Goal: Use online tool/utility: Utilize a website feature to perform a specific function

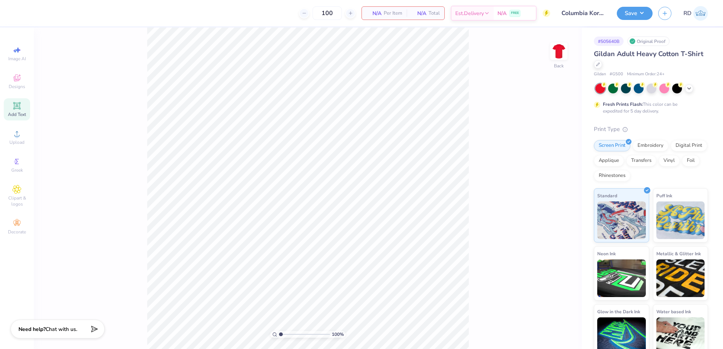
click at [18, 103] on icon at bounding box center [16, 105] width 9 height 9
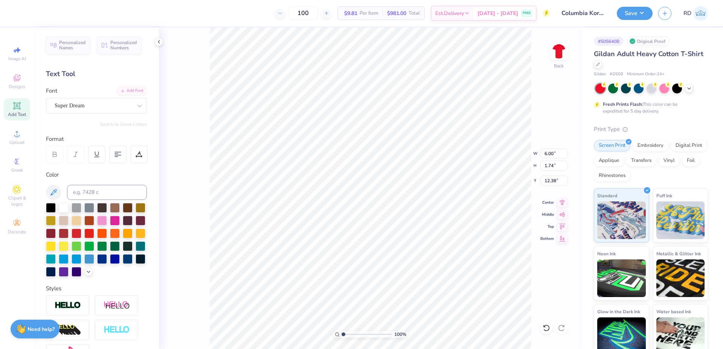
scroll to position [0, 2]
type textarea "Columbia"
click at [135, 90] on div "Add Font" at bounding box center [132, 90] width 30 height 9
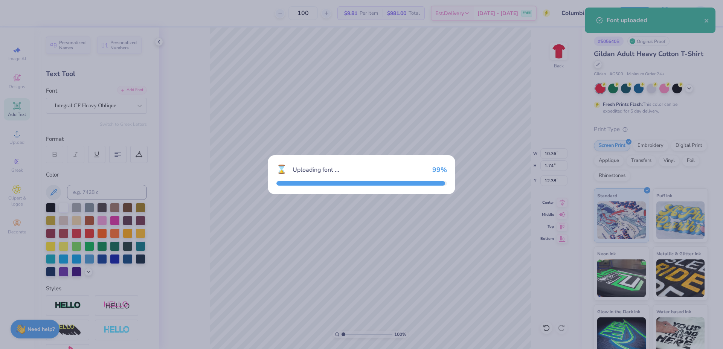
type input "14.80"
type input "1.85"
type input "12.32"
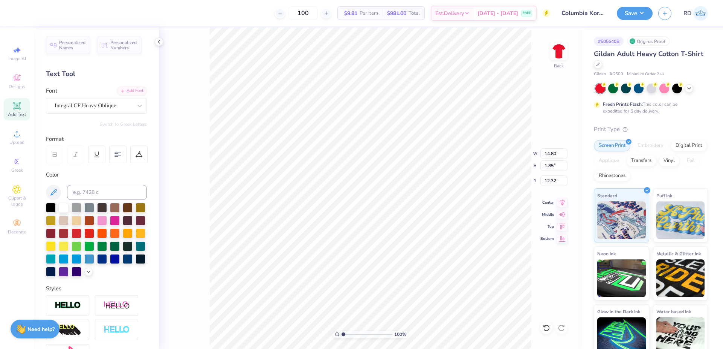
drag, startPoint x: 78, startPoint y: 314, endPoint x: 94, endPoint y: 322, distance: 18.2
click at [77, 314] on div at bounding box center [67, 305] width 43 height 21
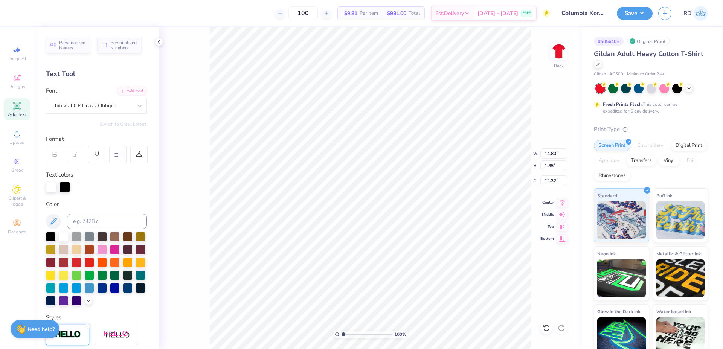
type input "14.83"
type input "1.89"
type input "12.31"
click at [68, 188] on div at bounding box center [64, 186] width 11 height 11
click at [94, 187] on div at bounding box center [96, 187] width 101 height 11
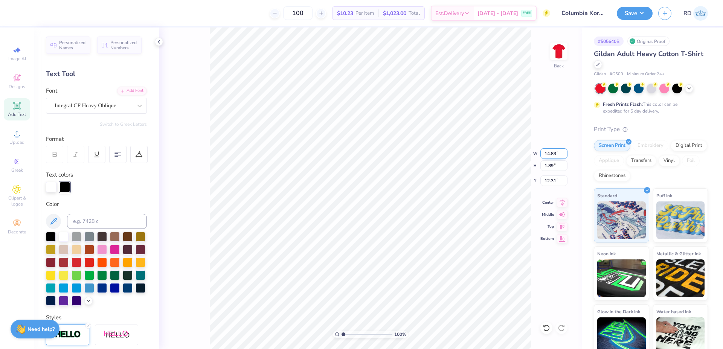
click at [551, 154] on input "14.83" at bounding box center [553, 153] width 27 height 11
paste input "5.959"
type input "5.96"
type input "0.76"
type input "12.87"
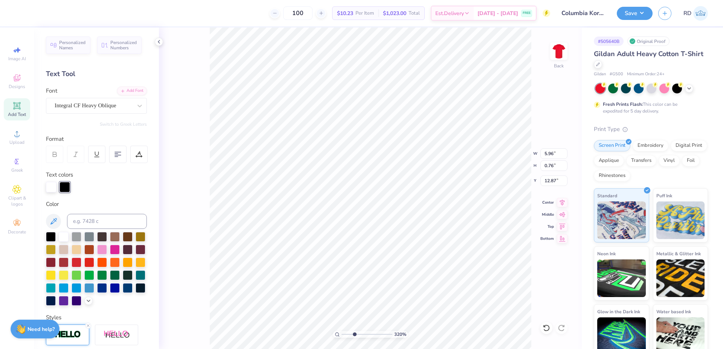
click at [354, 336] on input "range" at bounding box center [367, 334] width 51 height 7
type input "3.2"
type input "10.90"
click at [340, 204] on li "Duplicate" at bounding box center [330, 207] width 59 height 15
type input "11.90"
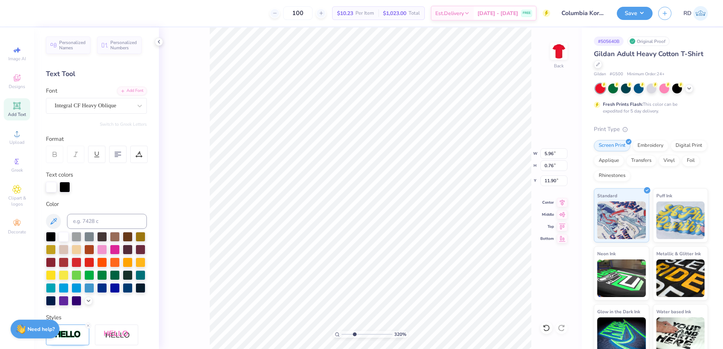
type textarea "[DEMOGRAPHIC_DATA]"
click at [549, 151] on input "4.95" at bounding box center [553, 153] width 27 height 11
paste input "8.73"
type input "8.73"
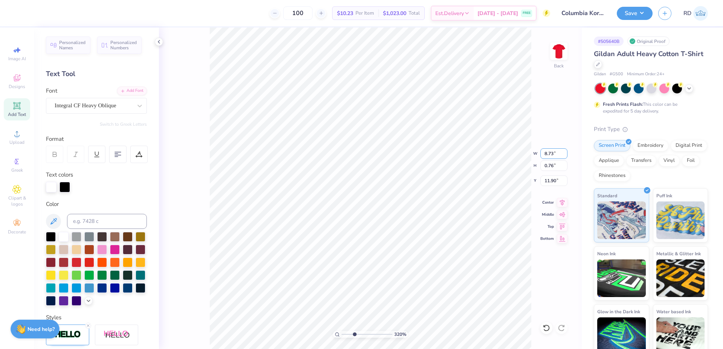
type input "1.34"
click at [450, 207] on li "Duplicate" at bounding box center [452, 207] width 59 height 15
type input "12.91"
click at [122, 90] on div "Add Font" at bounding box center [132, 90] width 30 height 9
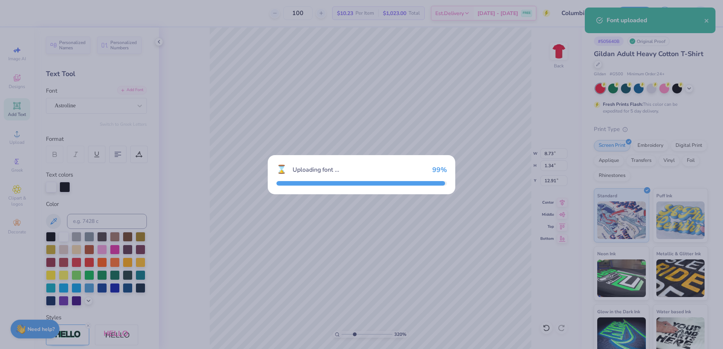
type input "4.86"
type input "1.91"
type input "12.63"
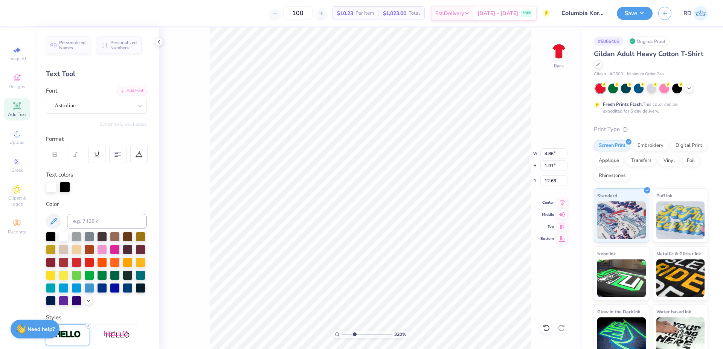
type textarea "Festival"
click at [88, 328] on icon at bounding box center [88, 325] width 5 height 5
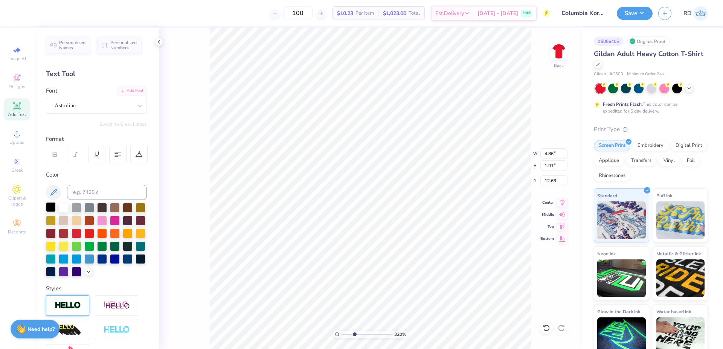
click at [54, 206] on div at bounding box center [51, 207] width 10 height 10
type input "13.54"
type input "5.23"
type input "2.48"
type input "12.99"
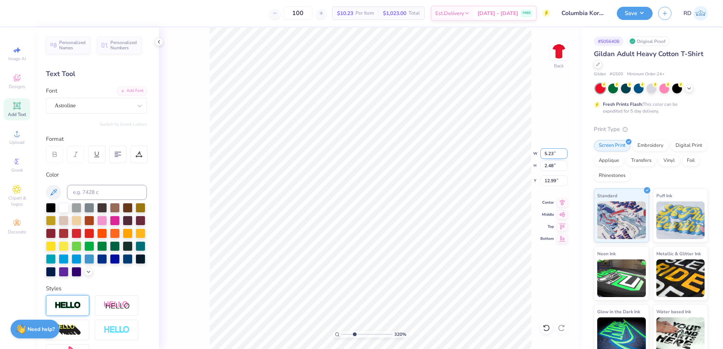
click at [551, 158] on input "5.23" at bounding box center [553, 153] width 27 height 11
paste input "78"
type input "5.78"
type input "2.74"
type input "12.86"
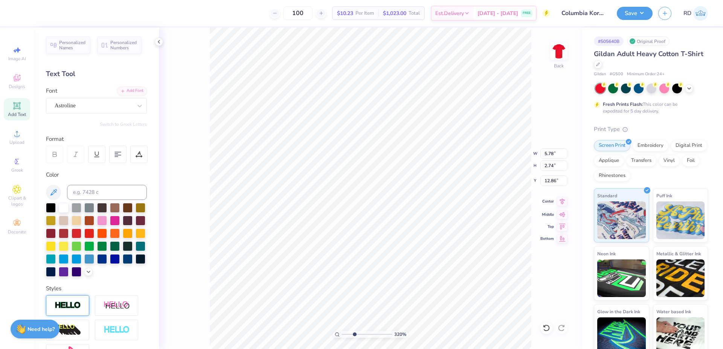
click at [558, 201] on icon at bounding box center [562, 201] width 11 height 9
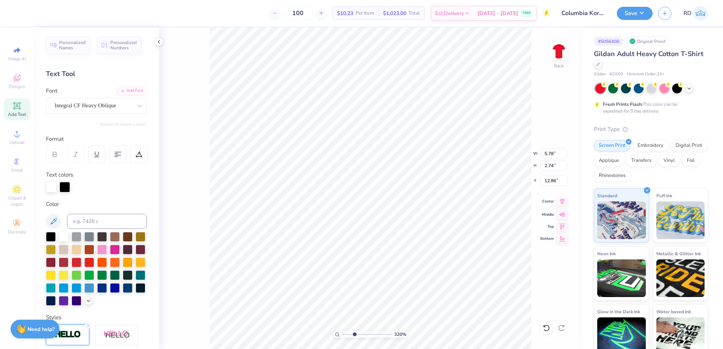
type input "8.73"
type input "1.34"
type input "11.91"
click at [561, 202] on icon at bounding box center [562, 201] width 11 height 9
click at [13, 131] on icon at bounding box center [16, 133] width 9 height 9
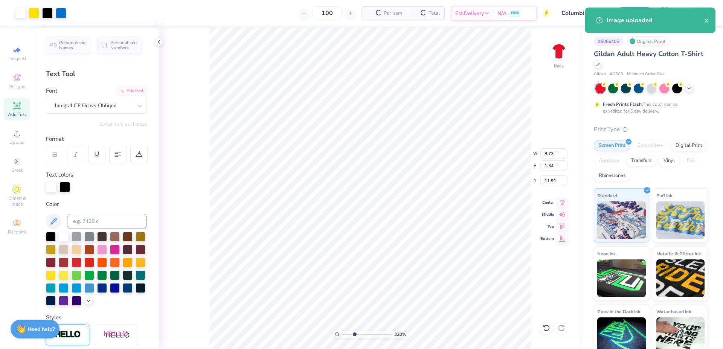
type input "15.00"
type input "10.63"
type input "7.94"
click at [552, 153] on input "15.00" at bounding box center [553, 153] width 27 height 11
type input "12.00"
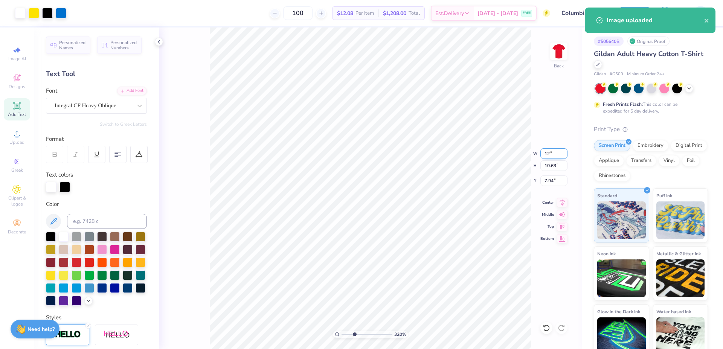
type input "8.50"
type input "9.00"
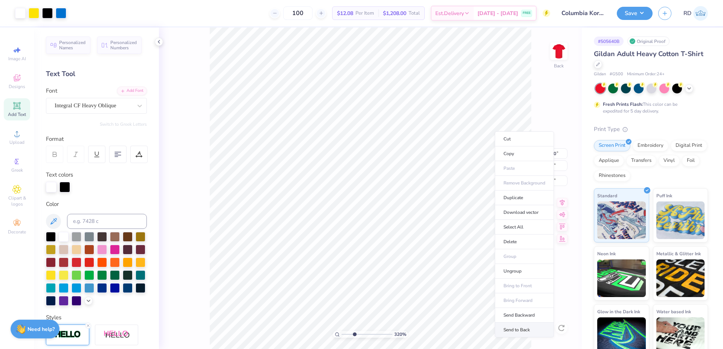
click at [507, 330] on li "Send to Back" at bounding box center [524, 330] width 59 height 15
click at [565, 200] on icon at bounding box center [562, 201] width 11 height 9
drag, startPoint x: 371, startPoint y: 334, endPoint x: 383, endPoint y: 332, distance: 11.8
type input "8.78"
click at [383, 332] on input "range" at bounding box center [367, 334] width 51 height 7
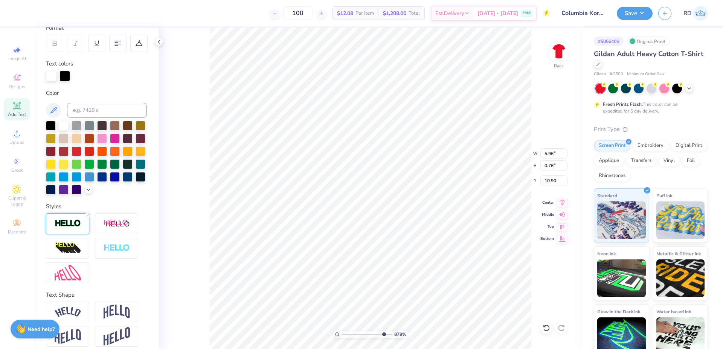
scroll to position [132, 0]
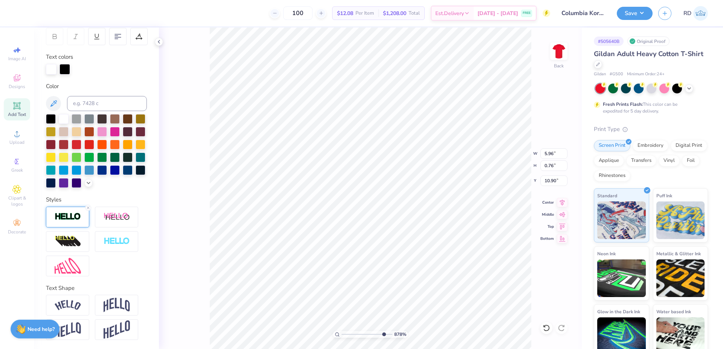
click at [67, 217] on img at bounding box center [68, 216] width 26 height 9
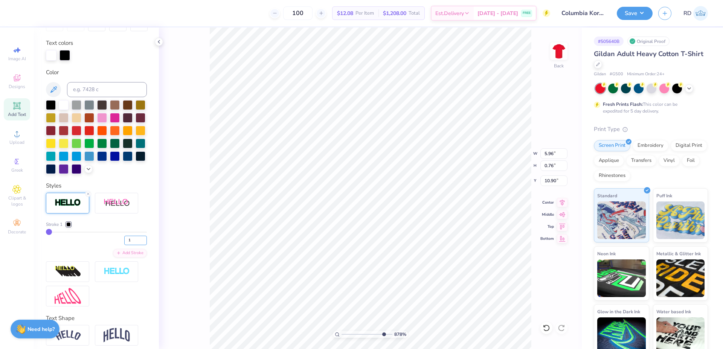
drag, startPoint x: 128, startPoint y: 258, endPoint x: 85, endPoint y: 255, distance: 43.0
click at [124, 245] on input "1" at bounding box center [135, 240] width 23 height 9
type input "3"
type input "5.99"
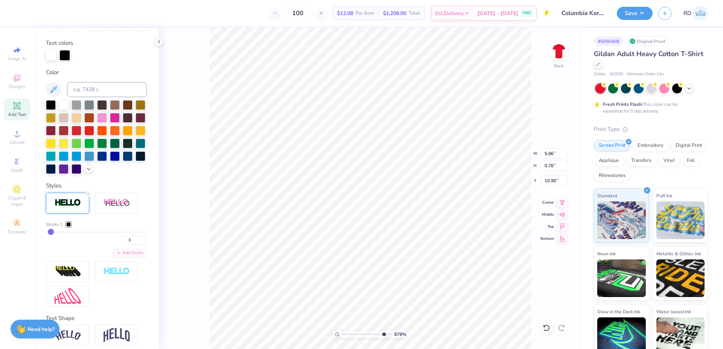
type input "0.78"
type input "10.89"
type input "8.73"
type input "1.34"
type input "11.91"
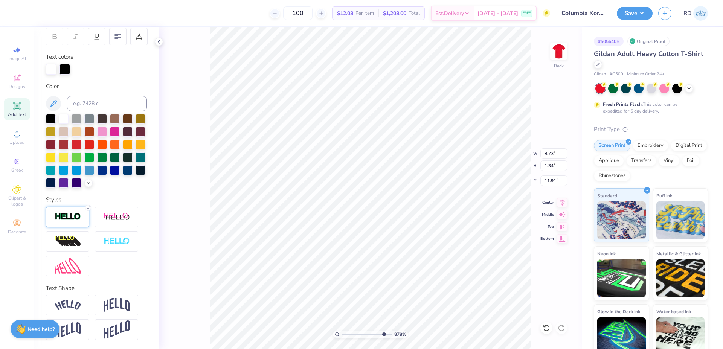
click at [74, 221] on div at bounding box center [67, 217] width 43 height 21
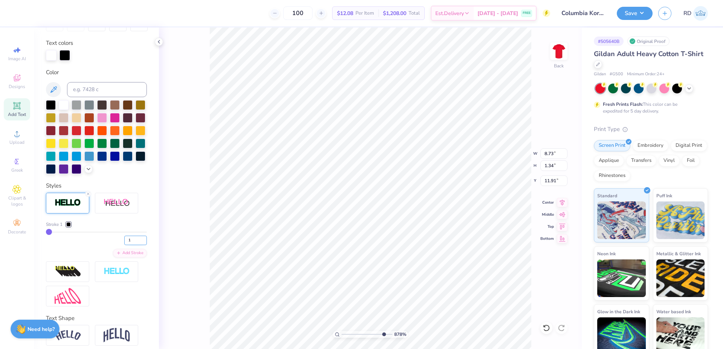
drag, startPoint x: 123, startPoint y: 253, endPoint x: 134, endPoint y: 256, distance: 10.9
click at [134, 245] on input "1" at bounding box center [135, 240] width 23 height 9
type input "3"
type input "8.78"
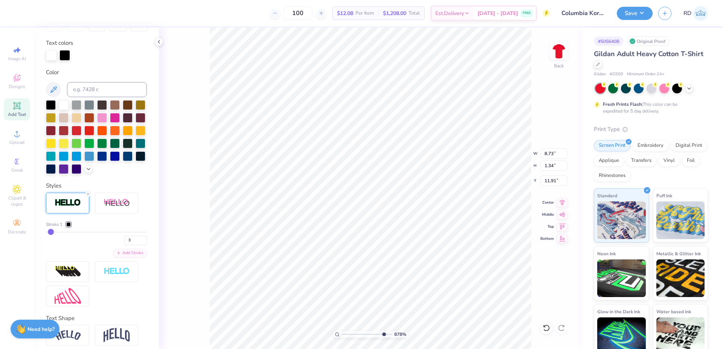
type input "1.38"
type input "11.89"
drag, startPoint x: 127, startPoint y: 254, endPoint x: 11, endPoint y: 249, distance: 116.4
click at [124, 245] on input "3" at bounding box center [135, 240] width 23 height 9
type input "2"
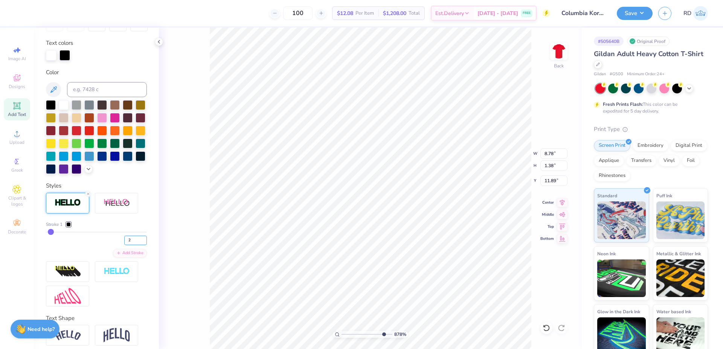
type input "2"
type input "8.75"
type input "1.36"
type input "11.90"
drag, startPoint x: 356, startPoint y: 334, endPoint x: 348, endPoint y: 335, distance: 8.3
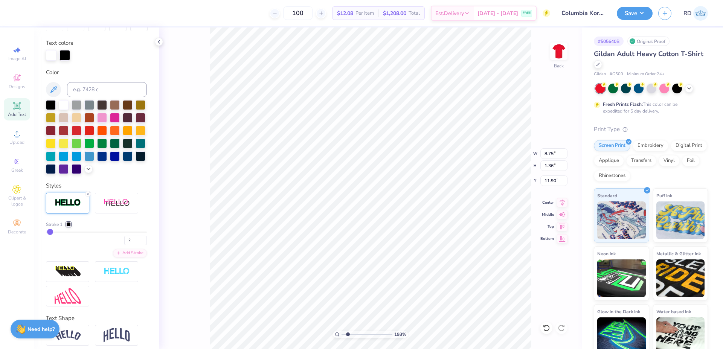
click at [348, 335] on input "range" at bounding box center [367, 334] width 51 height 7
click at [353, 337] on input "range" at bounding box center [367, 334] width 51 height 7
drag, startPoint x: 363, startPoint y: 336, endPoint x: 367, endPoint y: 336, distance: 4.1
click at [367, 336] on input "range" at bounding box center [367, 334] width 51 height 7
type input "5.66"
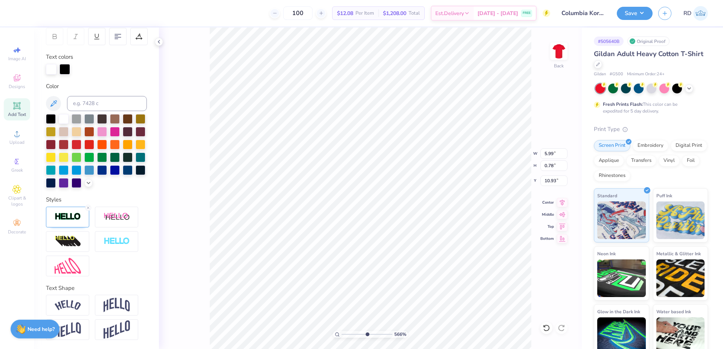
type input "10.93"
click at [561, 203] on icon at bounding box center [562, 201] width 11 height 9
type input "8.75"
type input "1.36"
type input "11.85"
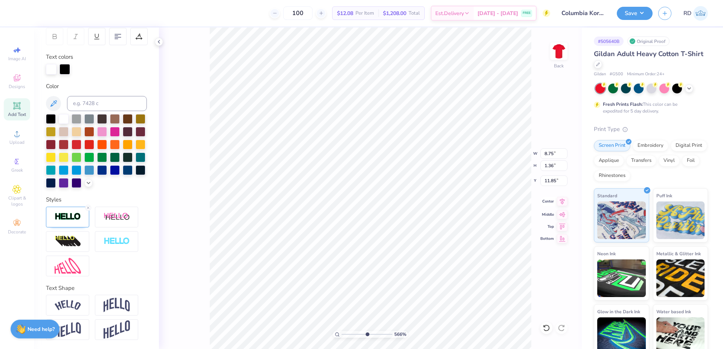
click at [561, 203] on icon at bounding box center [562, 201] width 5 height 6
click at [357, 333] on input "range" at bounding box center [367, 334] width 51 height 7
type input "3.64"
type input "5.78"
type input "2.74"
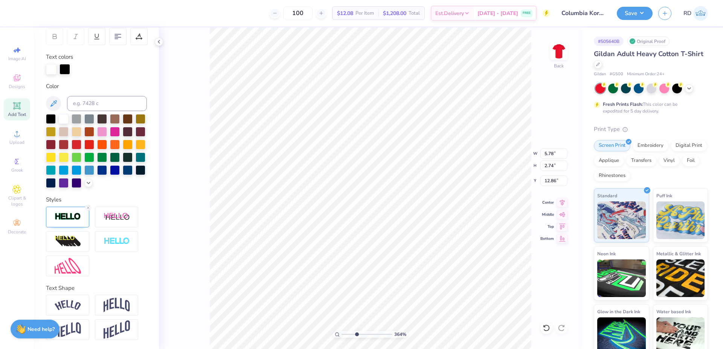
scroll to position [103, 0]
click at [563, 200] on icon at bounding box center [562, 201] width 5 height 6
type input "12.53"
click at [349, 335] on input "range" at bounding box center [367, 334] width 51 height 7
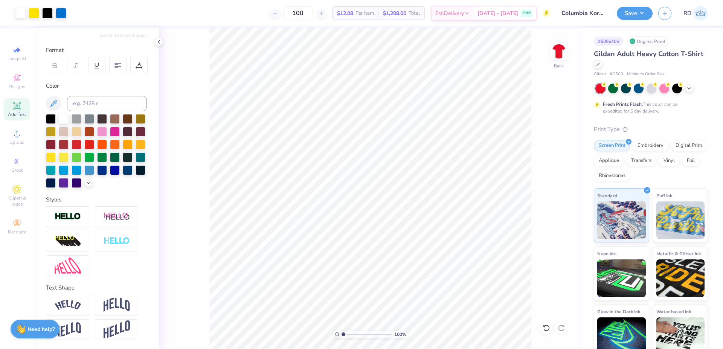
drag, startPoint x: 344, startPoint y: 336, endPoint x: 314, endPoint y: 336, distance: 30.5
type input "1"
click at [342, 336] on input "range" at bounding box center [367, 334] width 51 height 7
click at [551, 184] on input "9.00" at bounding box center [553, 180] width 27 height 11
type input "3.00"
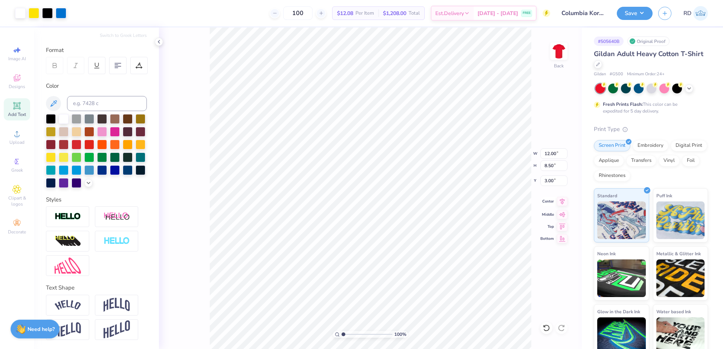
click at [564, 201] on icon at bounding box center [562, 201] width 11 height 9
click at [640, 18] on button "Save" at bounding box center [635, 12] width 36 height 13
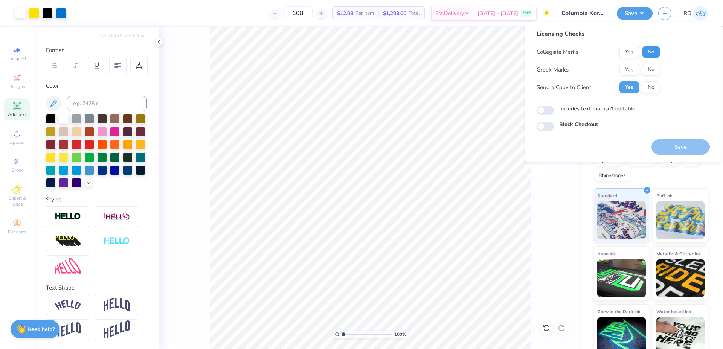
click at [654, 55] on button "No" at bounding box center [651, 52] width 18 height 12
click at [655, 72] on button "No" at bounding box center [651, 70] width 18 height 12
click at [679, 145] on button "Save" at bounding box center [680, 146] width 58 height 15
